Goal: Find specific page/section: Find specific page/section

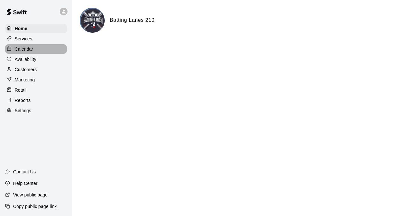
click at [34, 51] on div "Calendar" at bounding box center [36, 49] width 62 height 10
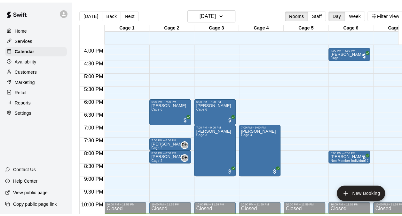
scroll to position [343, 0]
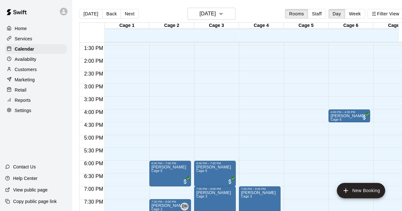
drag, startPoint x: 14, startPoint y: 90, endPoint x: 21, endPoint y: 94, distance: 8.5
click at [14, 90] on div at bounding box center [11, 90] width 8 height 6
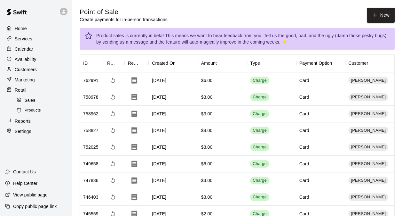
click at [41, 104] on div "Sales" at bounding box center [42, 100] width 54 height 9
click at [30, 124] on p "Reports" at bounding box center [23, 121] width 16 height 6
click at [25, 125] on div "Home Services Calendar Availability Customers Marketing Retail Sales Products R…" at bounding box center [36, 80] width 72 height 114
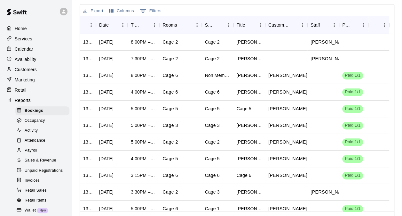
scroll to position [32, 0]
